Goal: Transaction & Acquisition: Purchase product/service

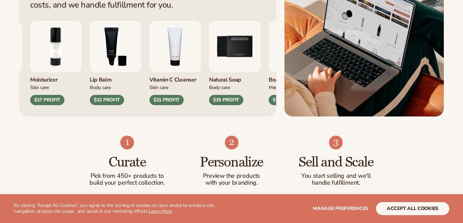
scroll to position [342, 0]
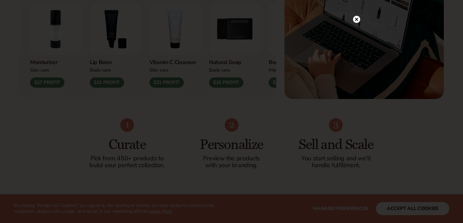
click at [356, 22] on circle at bounding box center [356, 19] width 7 height 7
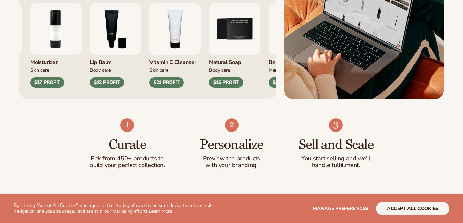
click at [169, 83] on div "$21 PROFIT" at bounding box center [166, 82] width 34 height 10
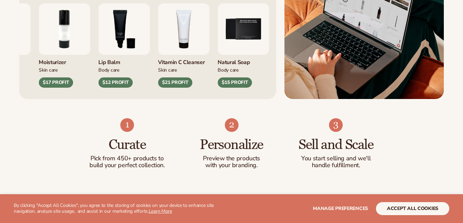
click at [163, 45] on img "4 / 9" at bounding box center [183, 28] width 51 height 51
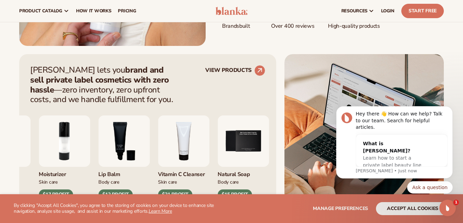
scroll to position [171, 0]
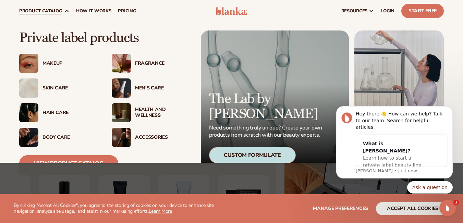
click at [49, 63] on div "Makeup" at bounding box center [69, 64] width 55 height 6
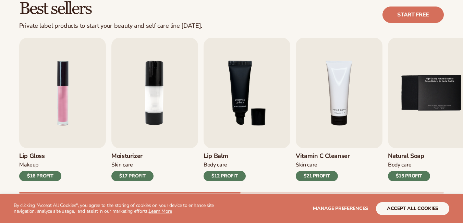
scroll to position [240, 0]
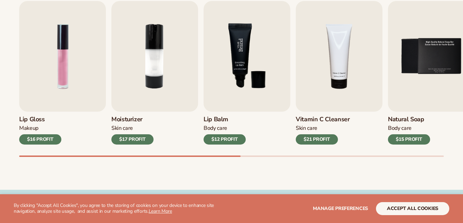
click at [233, 80] on img "3 / 9" at bounding box center [246, 56] width 87 height 111
click at [236, 74] on img "3 / 9" at bounding box center [246, 56] width 87 height 111
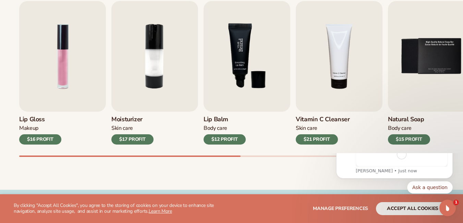
scroll to position [0, 0]
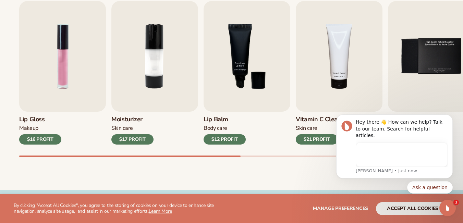
click at [233, 138] on div "$12 PROFIT" at bounding box center [224, 139] width 42 height 10
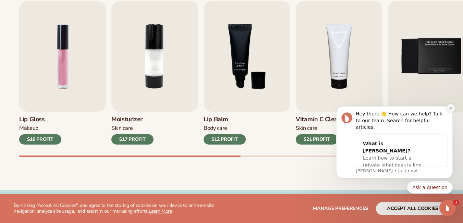
click at [450, 109] on icon "Dismiss notification" at bounding box center [450, 108] width 2 height 2
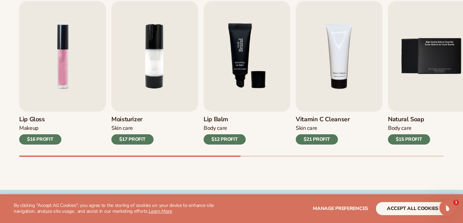
click at [244, 86] on img "3 / 9" at bounding box center [246, 56] width 87 height 111
